Goal: Transaction & Acquisition: Book appointment/travel/reservation

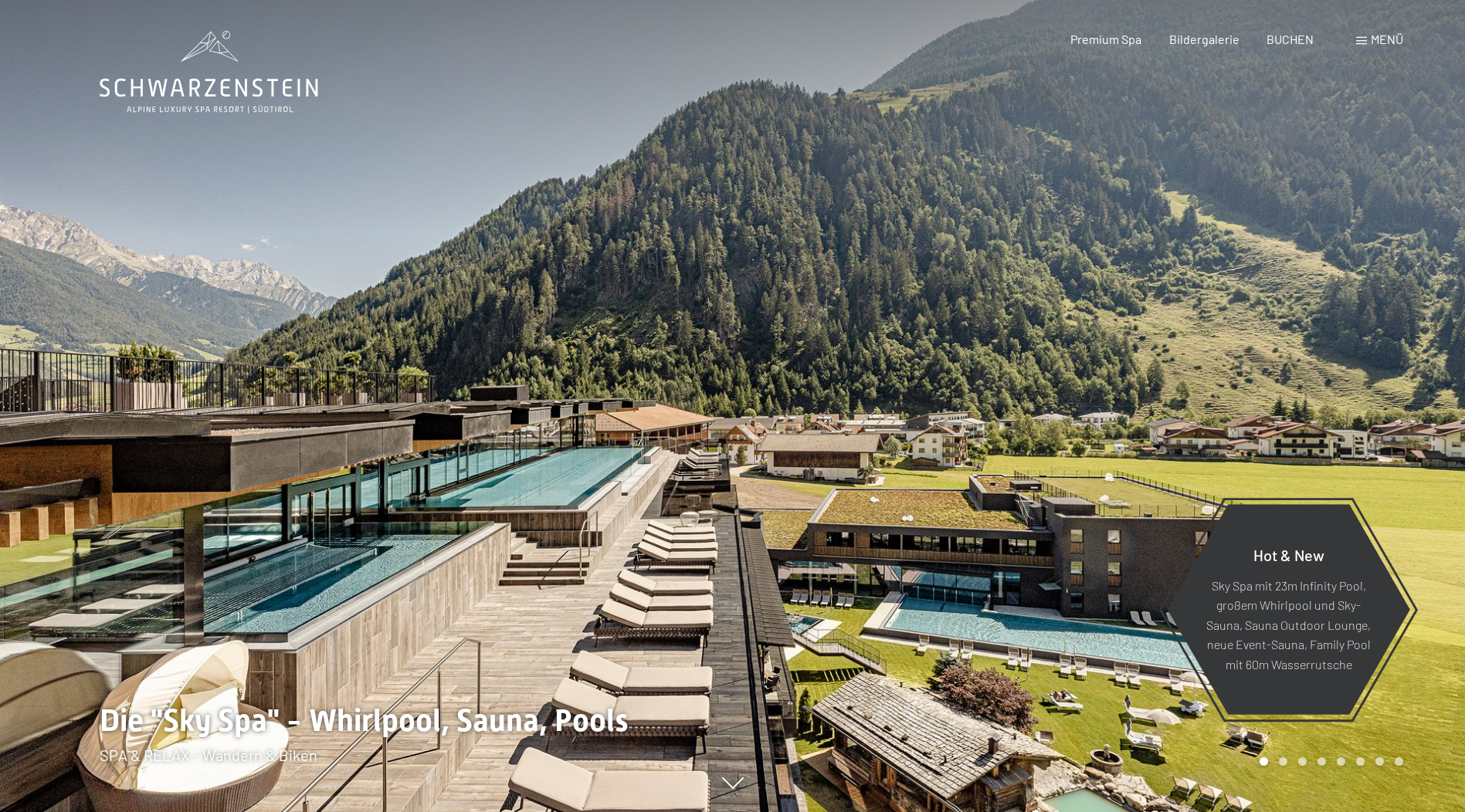
click at [1367, 43] on div "Menü" at bounding box center [1379, 39] width 47 height 17
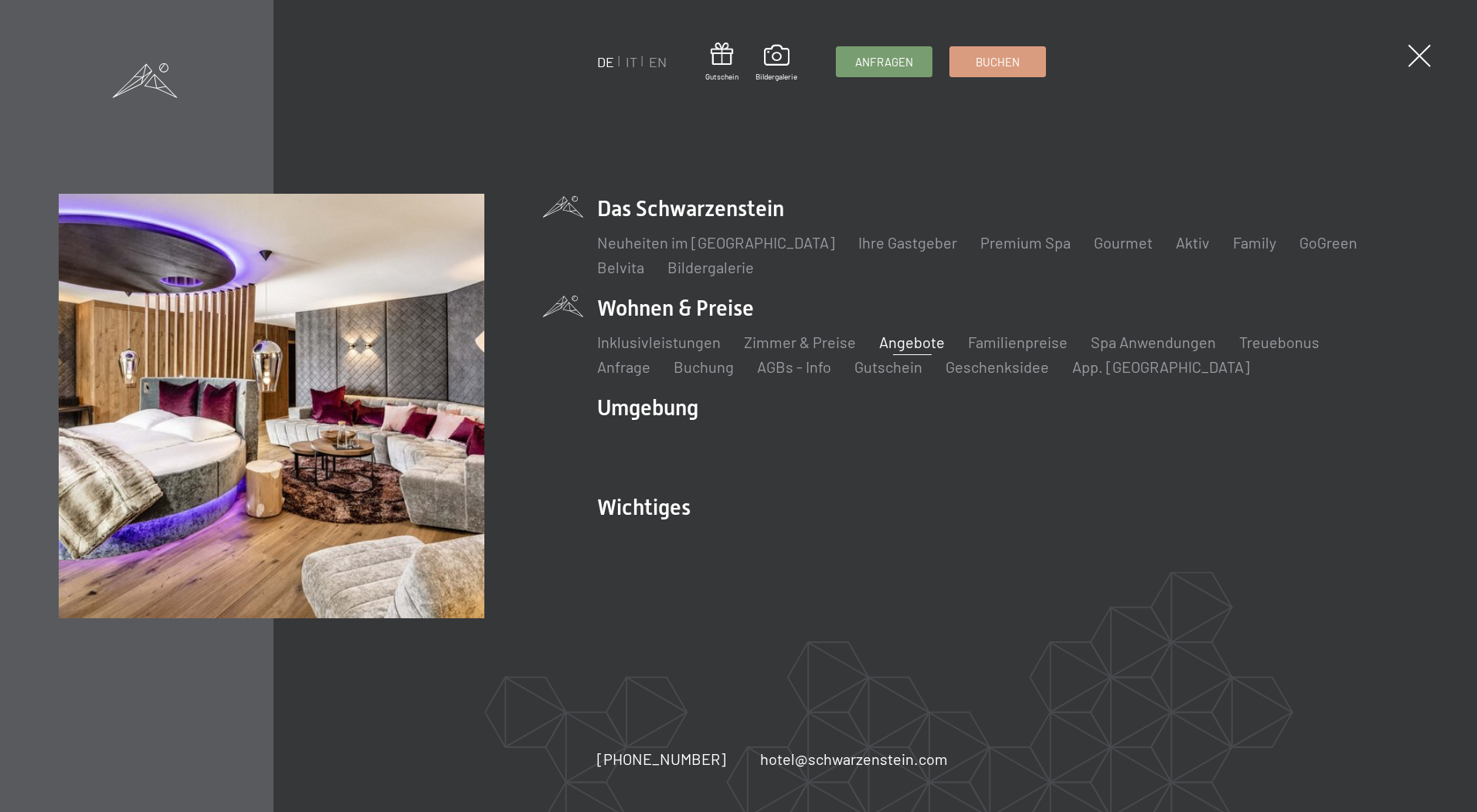
click at [894, 341] on link "Angebote" at bounding box center [912, 342] width 66 height 19
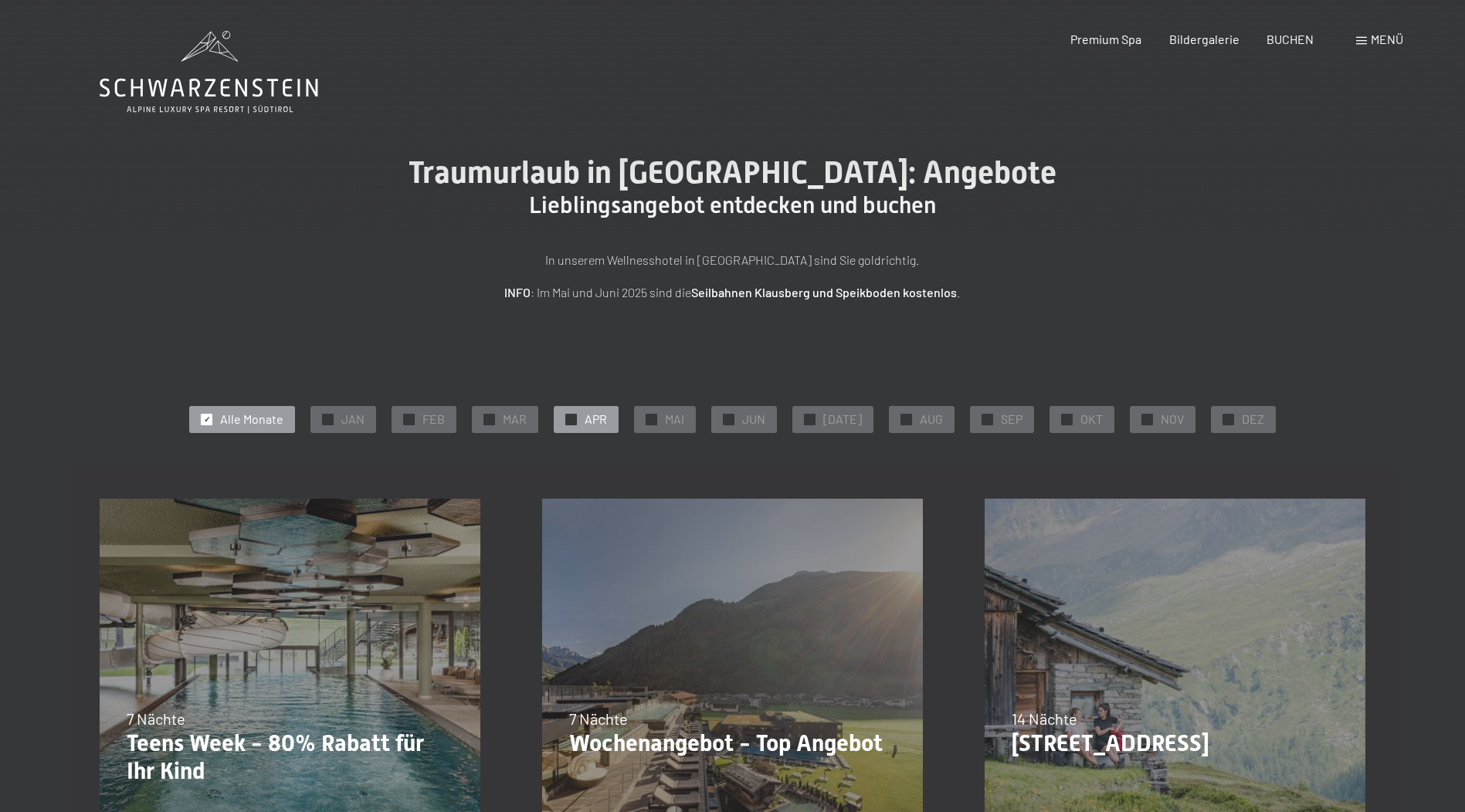
click at [597, 419] on span "APR" at bounding box center [595, 419] width 22 height 17
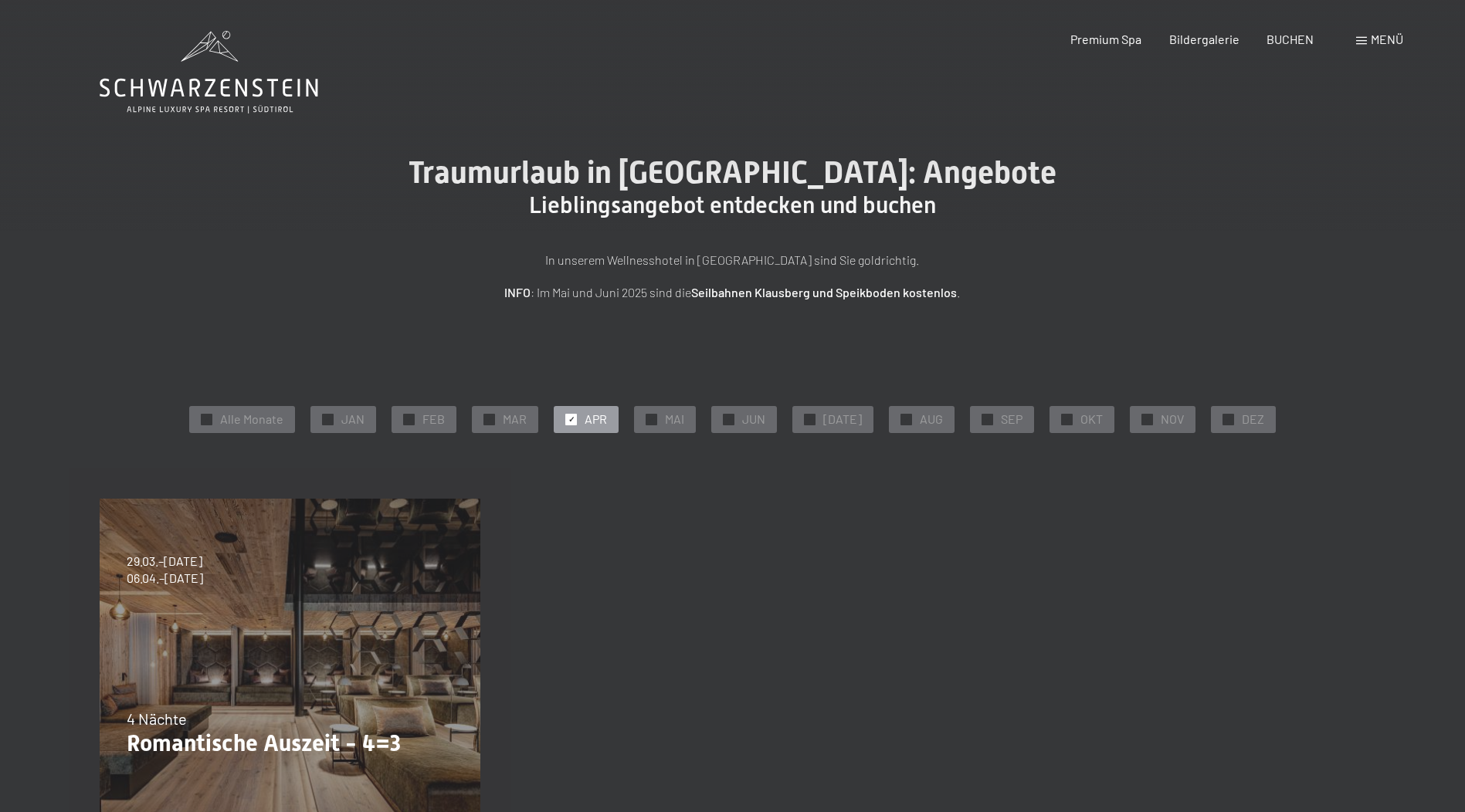
click at [396, 526] on div "09.11.–[DATE] 08.12.–[DATE] 11.01.–[DATE] 08.03.–[DATE] 29.03.–[DATE] 06.04.–[D…" at bounding box center [290, 689] width 443 height 443
click at [282, 677] on div "09.11.–[DATE] 08.12.–[DATE] 11.01.–[DATE] 08.03.–[DATE] 29.03.–[DATE] 06.04.–[D…" at bounding box center [290, 689] width 443 height 443
